Goal: Information Seeking & Learning: Learn about a topic

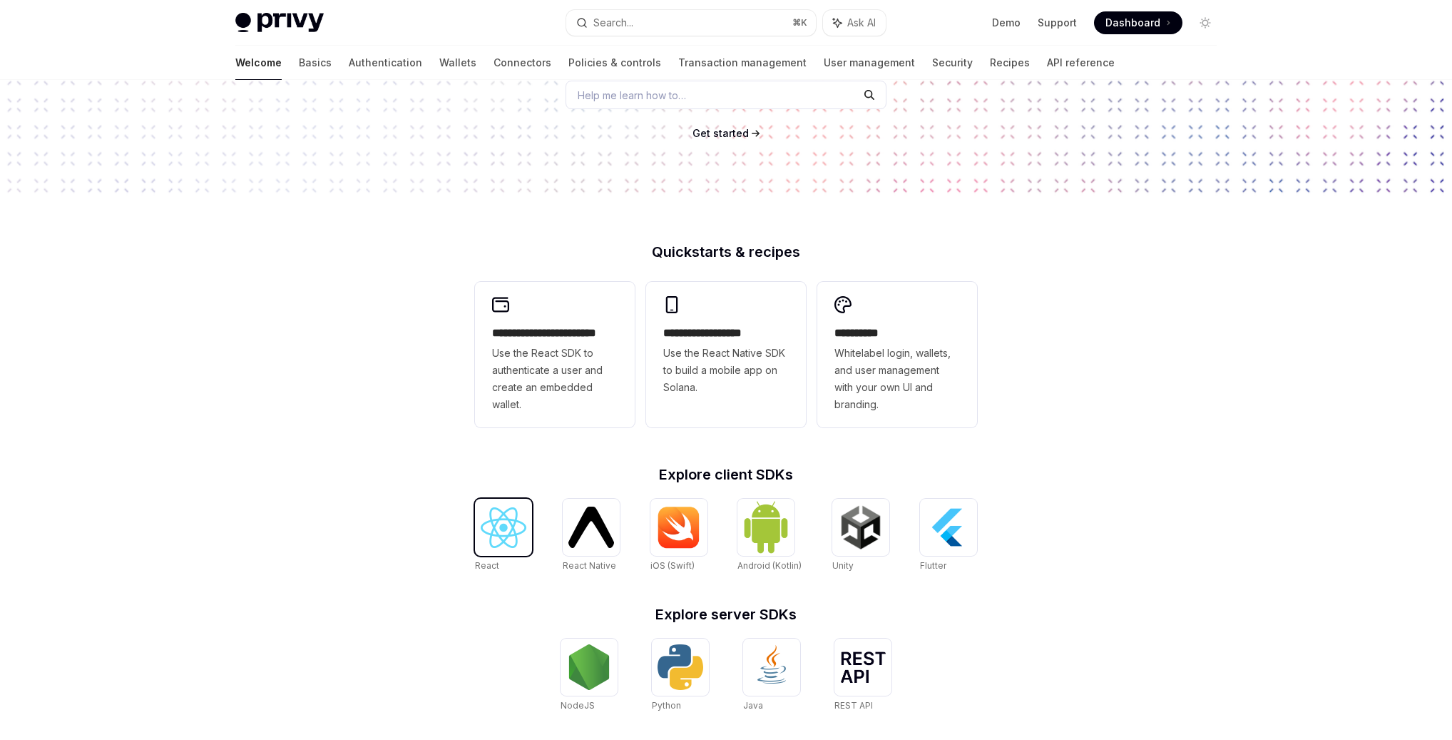
scroll to position [205, 0]
click at [494, 526] on img at bounding box center [504, 526] width 46 height 41
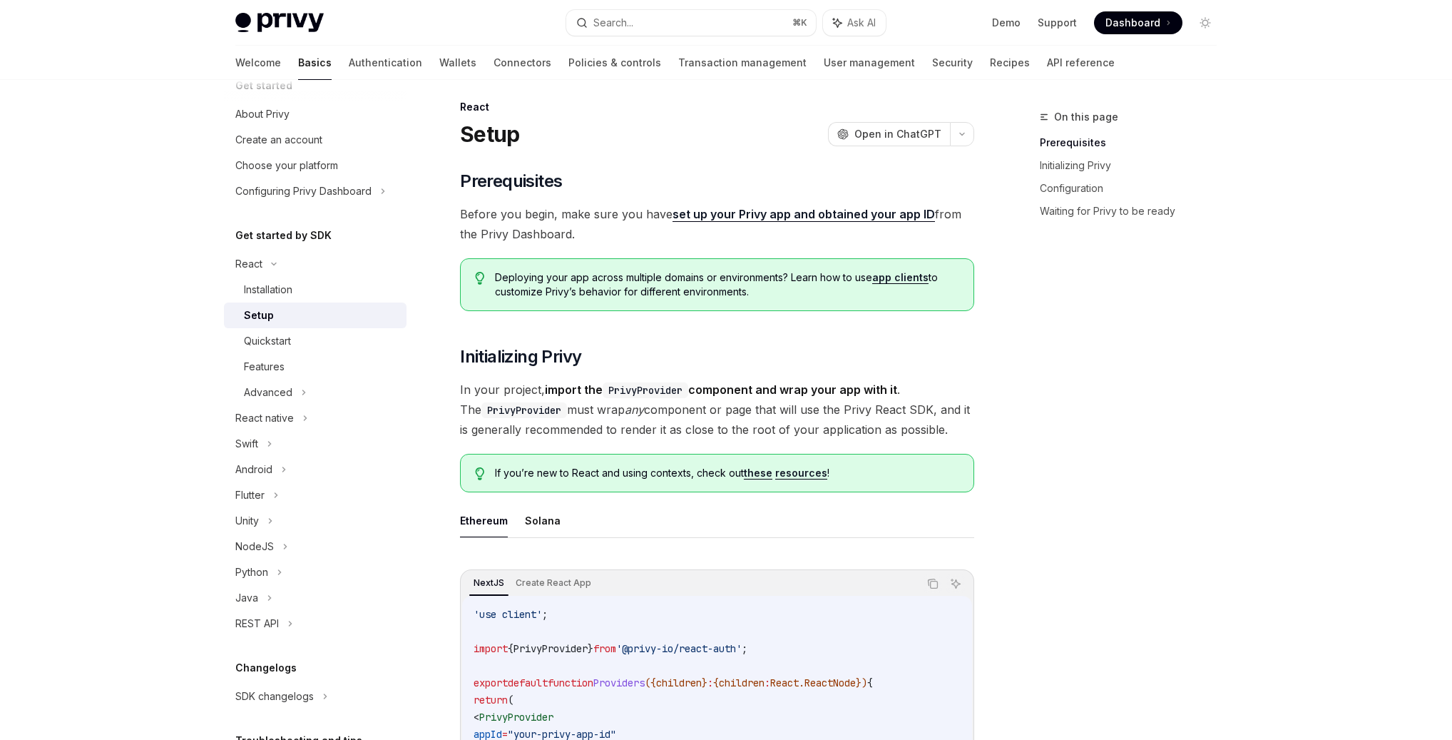
scroll to position [16, 0]
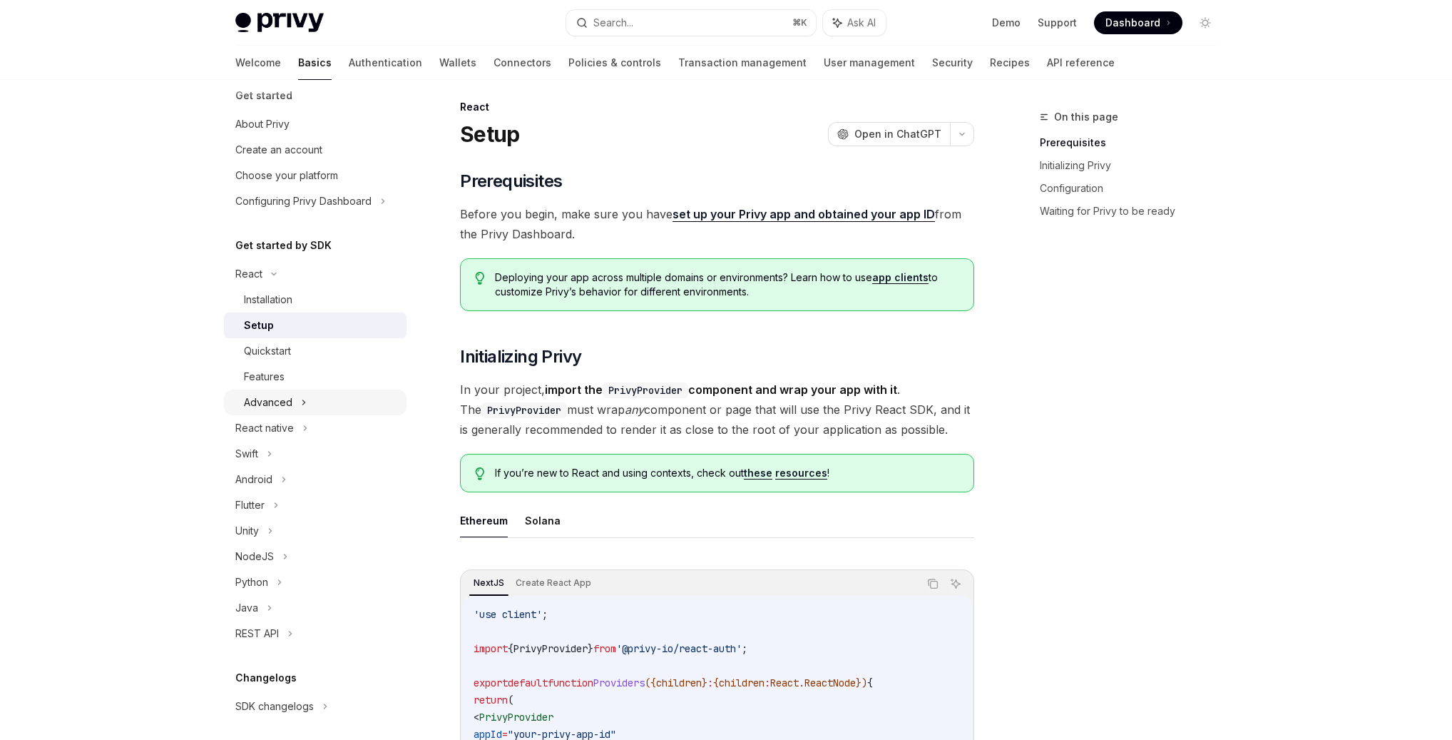
click at [288, 404] on div "Advanced" at bounding box center [268, 402] width 48 height 17
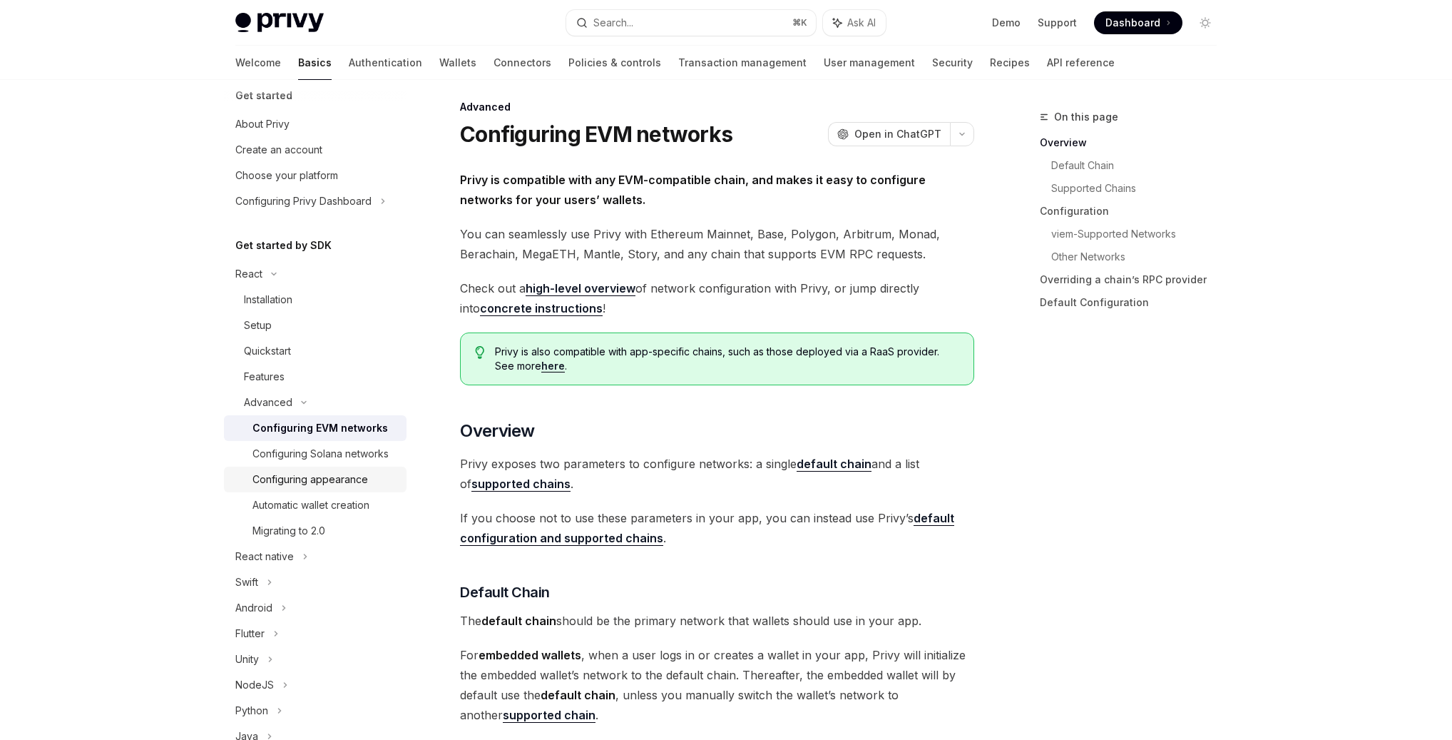
click at [326, 474] on div "Configuring appearance" at bounding box center [310, 479] width 116 height 17
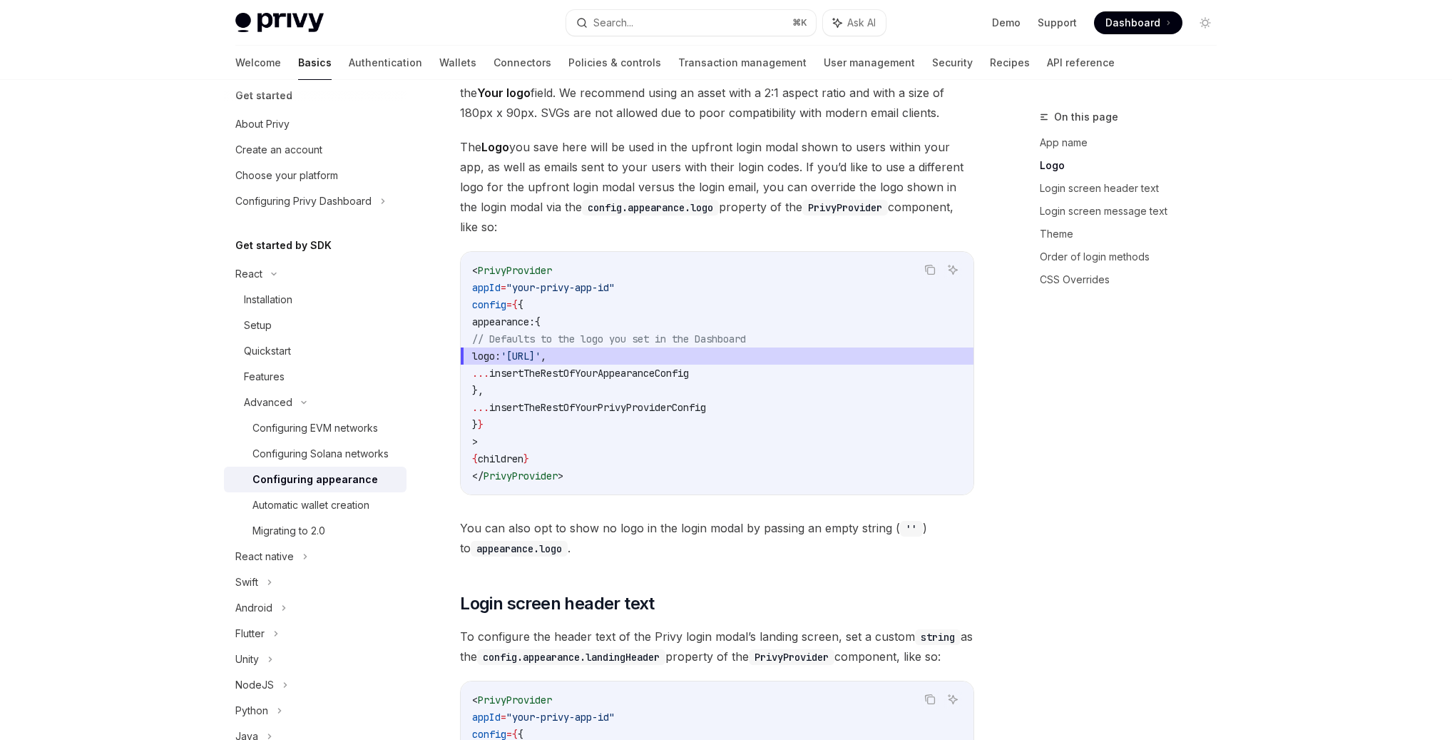
scroll to position [635, 0]
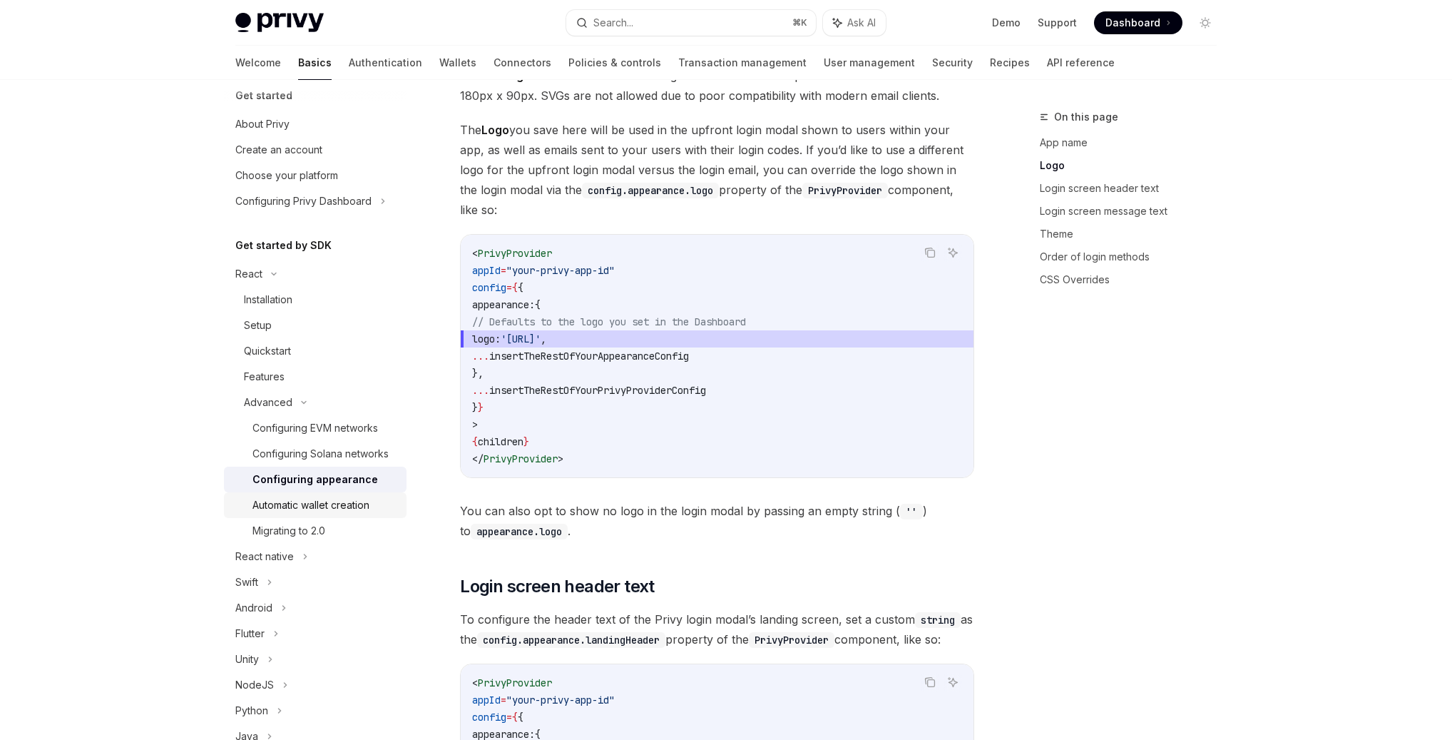
click at [342, 506] on div "Automatic wallet creation" at bounding box center [310, 504] width 117 height 17
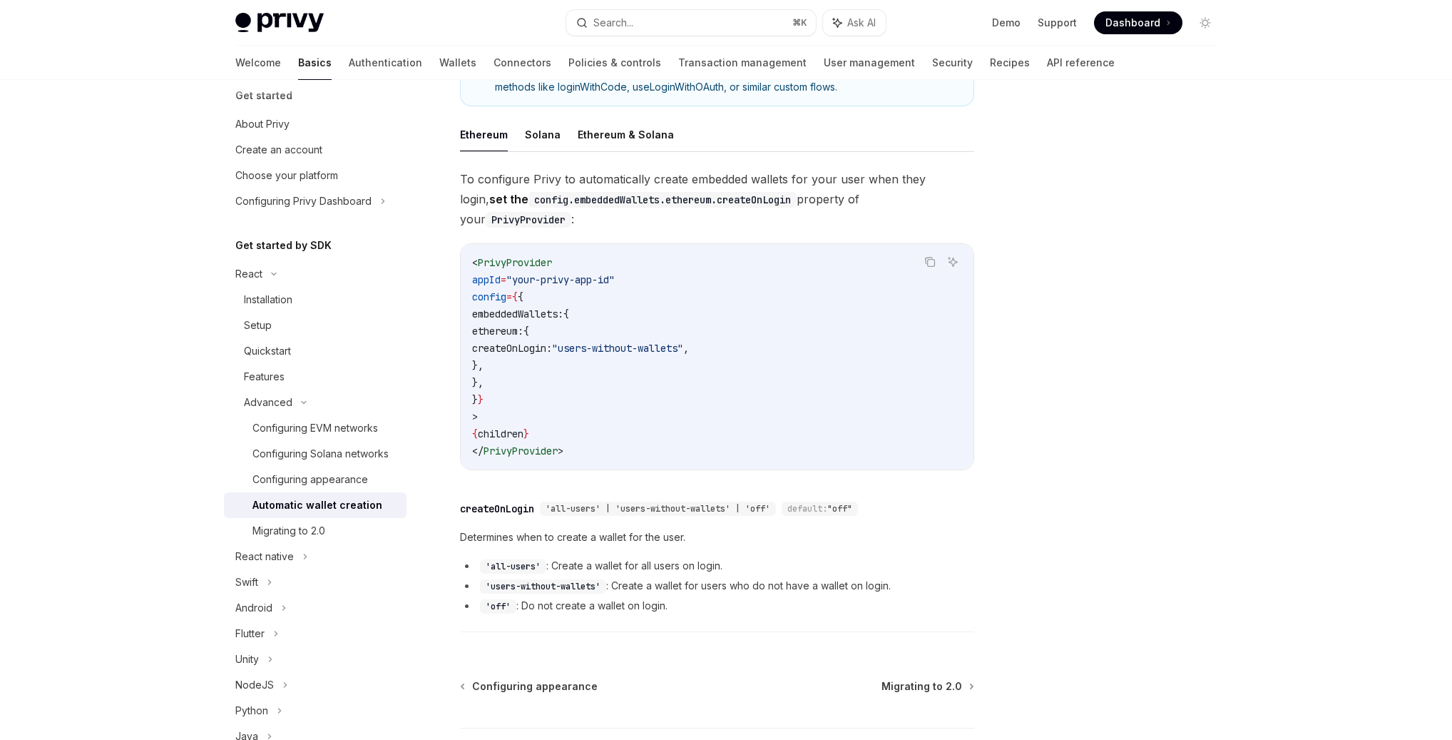
scroll to position [276, 0]
click at [310, 533] on div "Migrating to 2.0" at bounding box center [288, 530] width 73 height 17
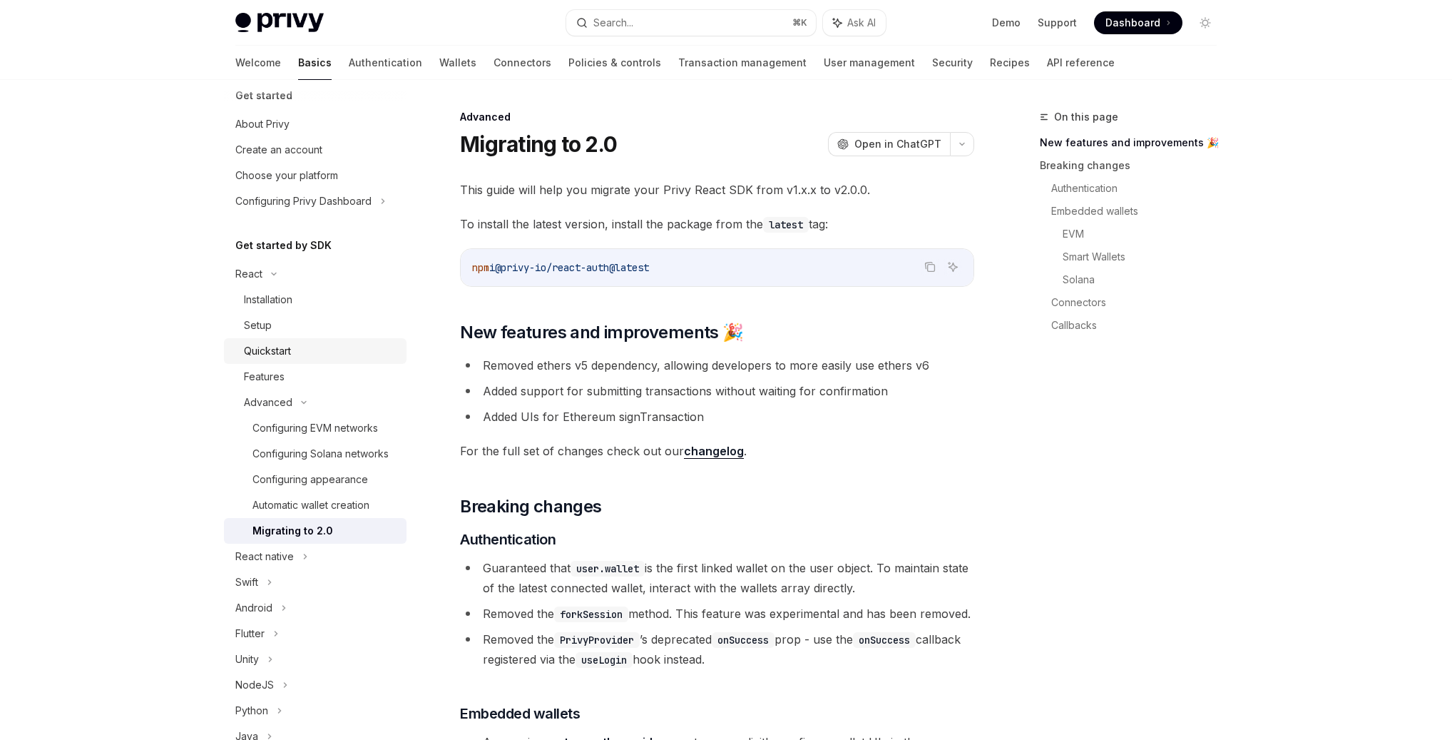
click at [286, 354] on div "Quickstart" at bounding box center [267, 350] width 47 height 17
type textarea "*"
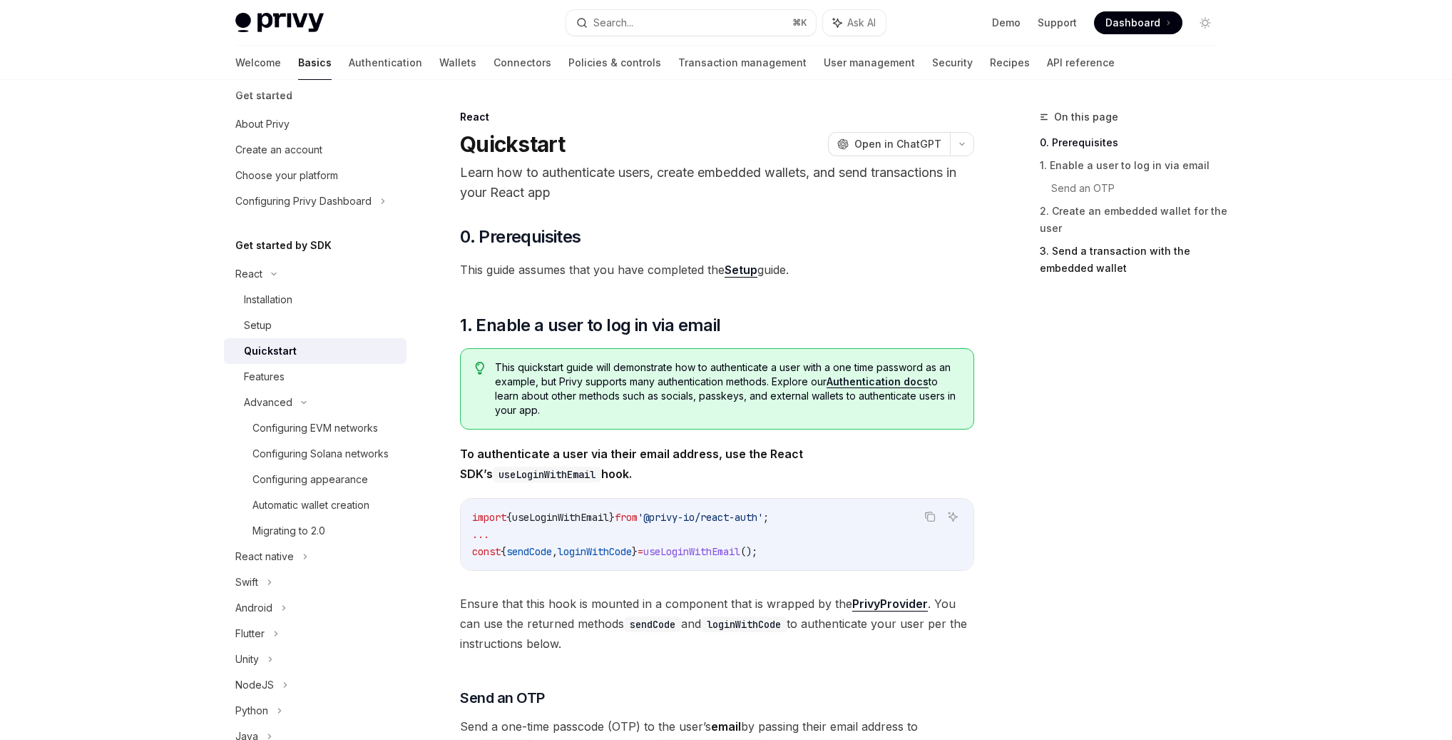
click at [1106, 267] on link "3. Send a transaction with the embedded wallet" at bounding box center [1134, 260] width 188 height 40
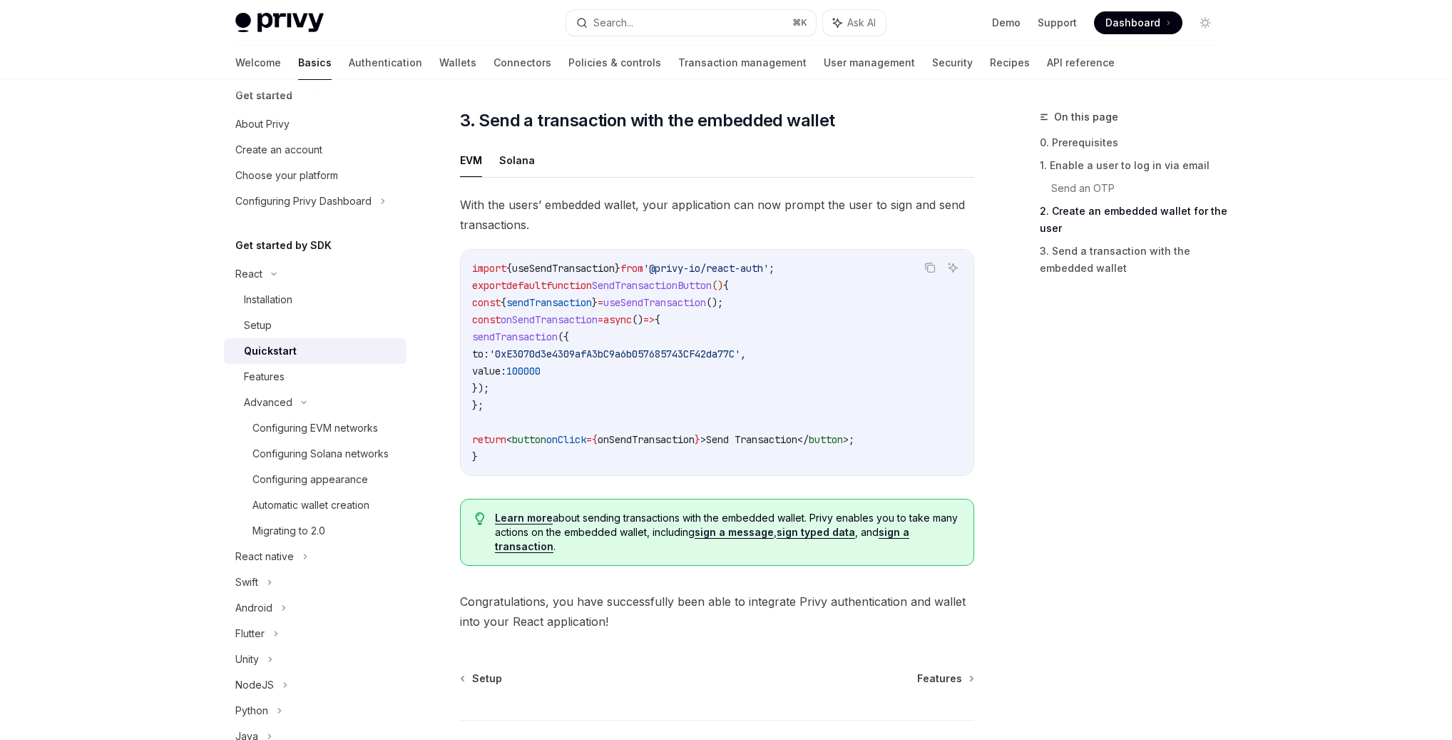
scroll to position [1229, 0]
